Goal: Task Accomplishment & Management: Manage account settings

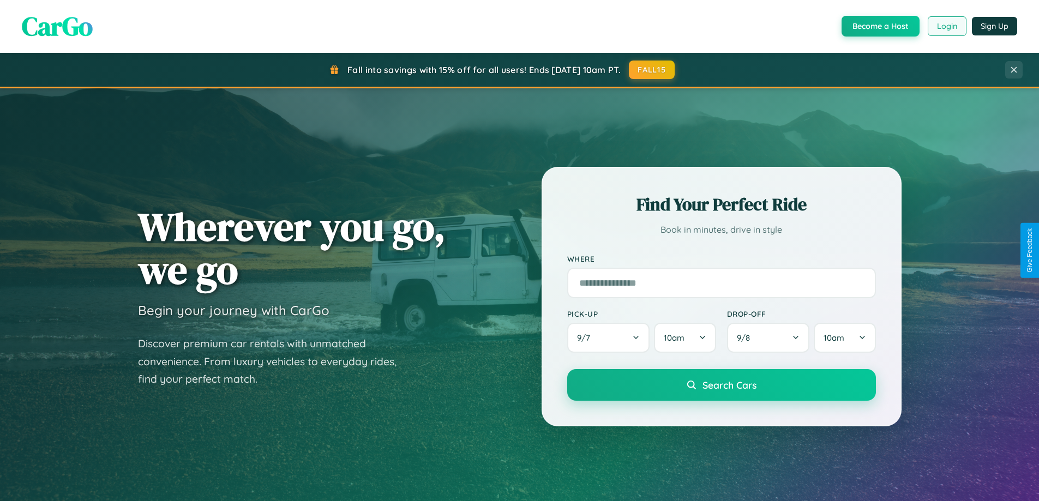
click at [947, 26] on button "Login" at bounding box center [947, 26] width 39 height 20
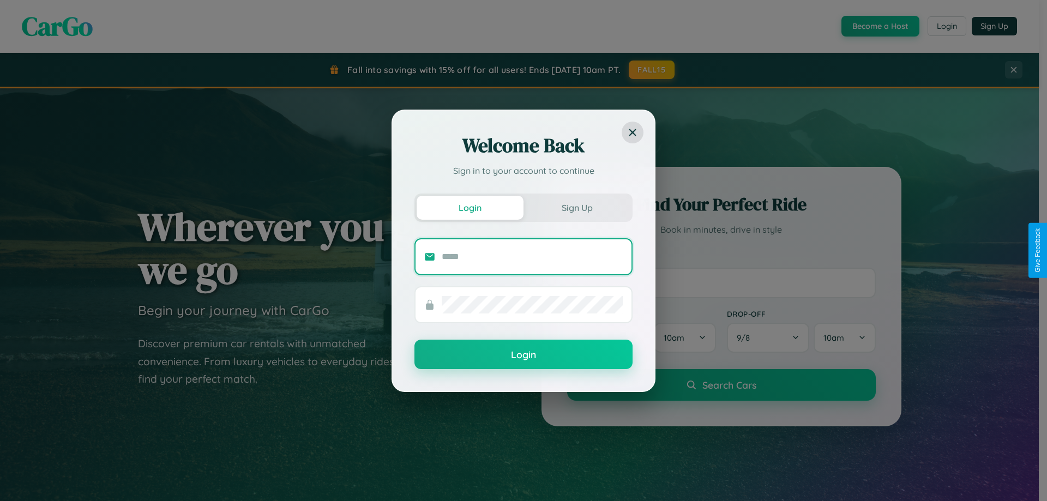
click at [532, 256] on input "text" at bounding box center [532, 256] width 181 height 17
type input "**********"
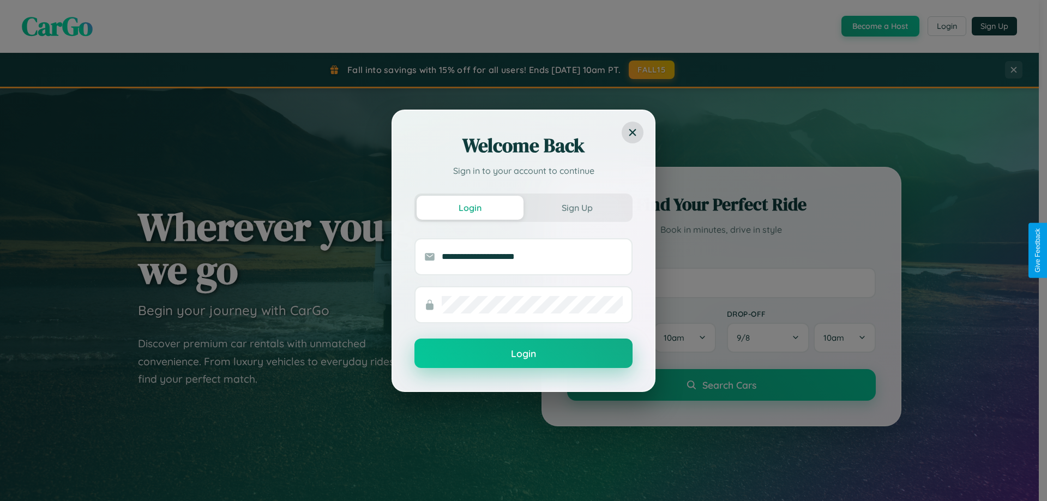
click at [524, 354] on button "Login" at bounding box center [524, 353] width 218 height 29
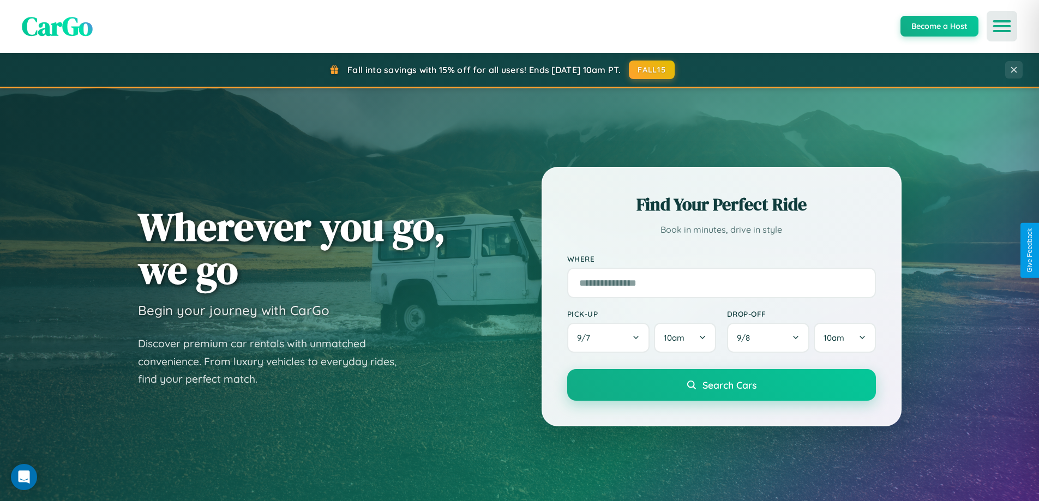
click at [1002, 26] on icon "Open menu" at bounding box center [1003, 26] width 16 height 10
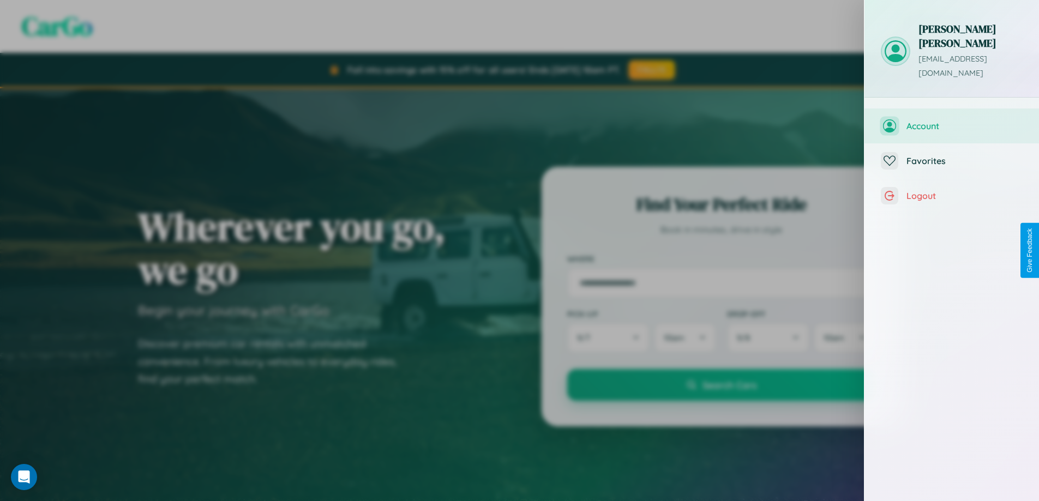
click at [952, 121] on span "Account" at bounding box center [965, 126] width 116 height 11
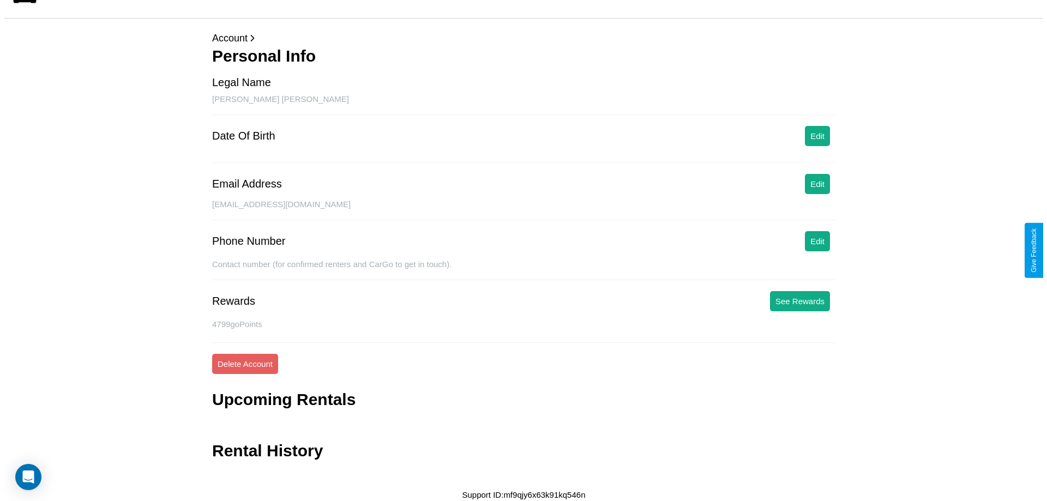
scroll to position [26, 0]
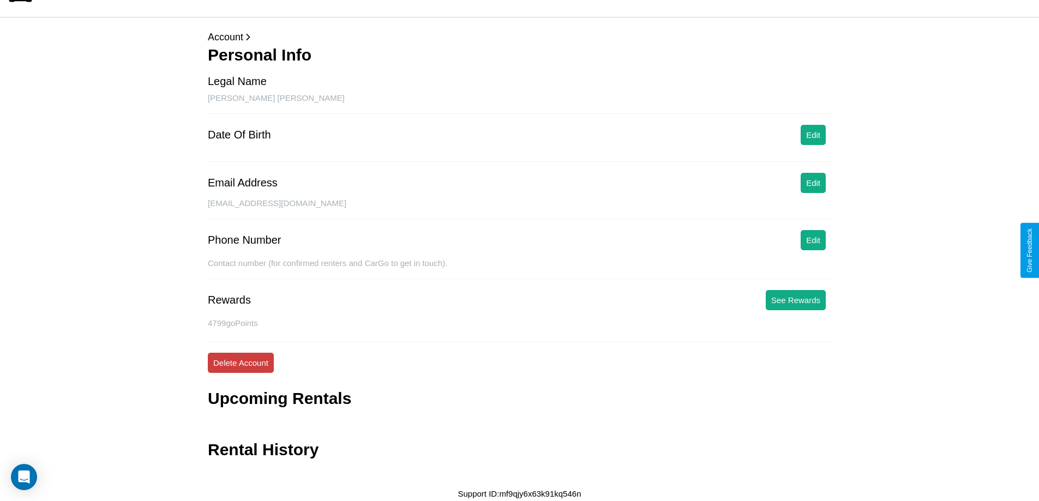
click at [241, 363] on button "Delete Account" at bounding box center [241, 363] width 66 height 20
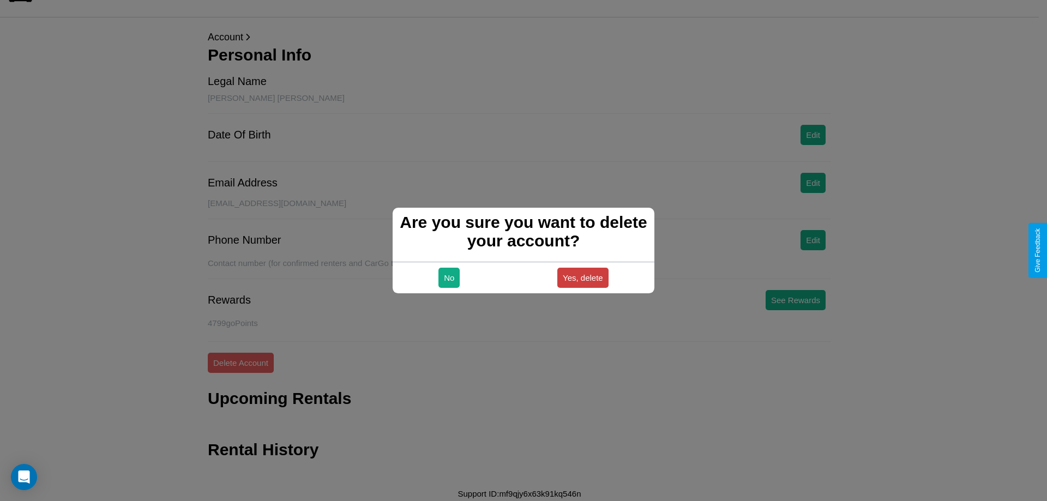
click at [583, 278] on button "Yes, delete" at bounding box center [583, 278] width 51 height 20
